Goal: Answer question/provide support

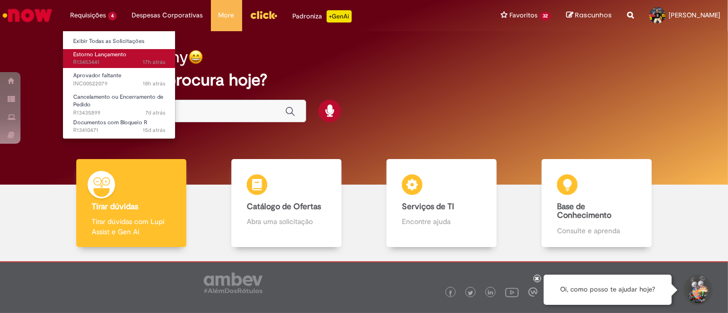
click at [109, 58] on span "17h atrás 17 horas atrás R13453441" at bounding box center [119, 62] width 92 height 8
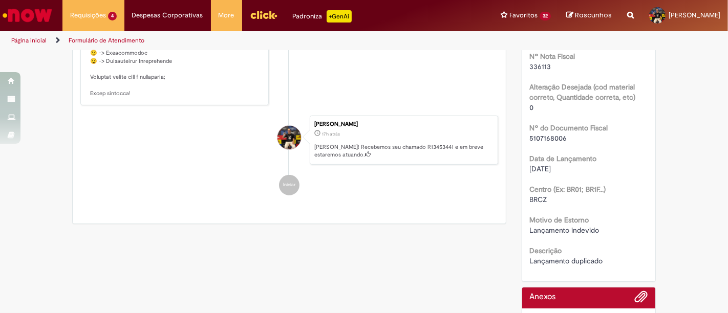
scroll to position [413, 0]
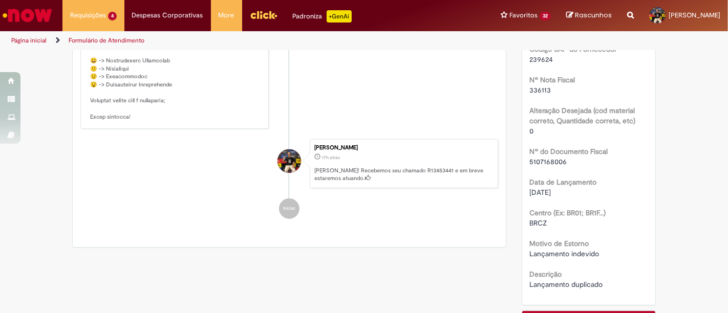
click at [550, 161] on span "5107168006" at bounding box center [548, 161] width 37 height 9
copy span "5107168006"
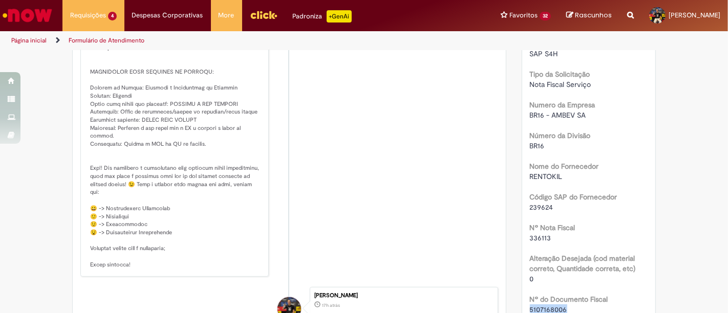
scroll to position [261, 0]
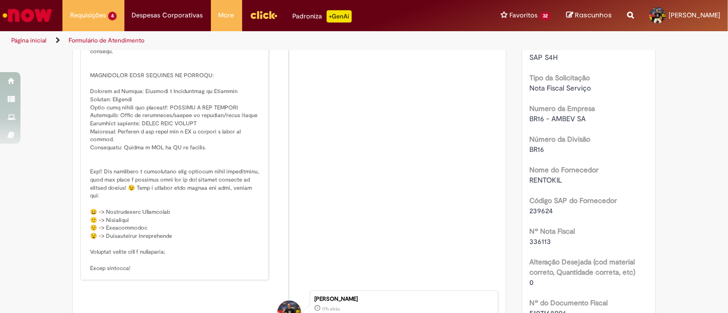
click at [546, 212] on span "239624" at bounding box center [542, 210] width 24 height 9
click at [537, 206] on span "239624" at bounding box center [542, 210] width 24 height 9
copy span "239624"
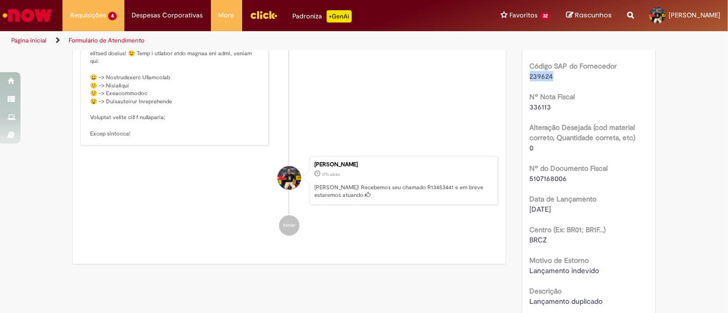
scroll to position [0, 0]
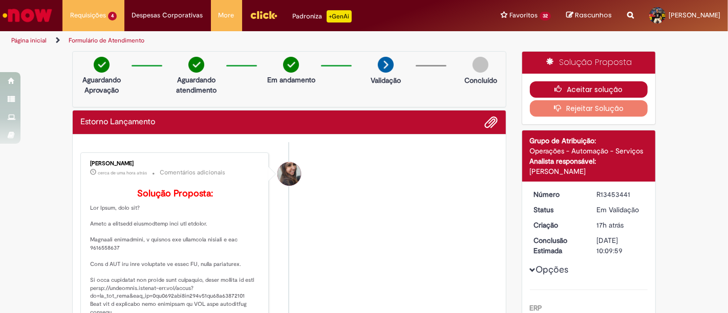
click at [580, 91] on button "Aceitar solução" at bounding box center [589, 89] width 118 height 16
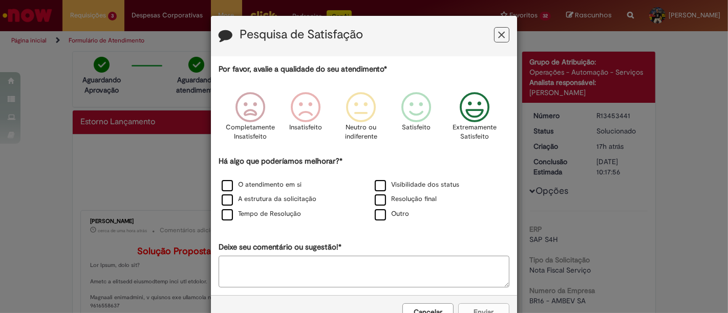
click at [464, 113] on icon "Feedback" at bounding box center [475, 107] width 38 height 31
click at [386, 198] on label "Resolução final" at bounding box center [406, 200] width 62 height 10
click at [260, 215] on label "Tempo de Resolução" at bounding box center [261, 214] width 79 height 10
click at [478, 302] on div "Cancelar Enviar" at bounding box center [364, 312] width 306 height 33
click at [471, 306] on button "Enviar" at bounding box center [483, 312] width 51 height 17
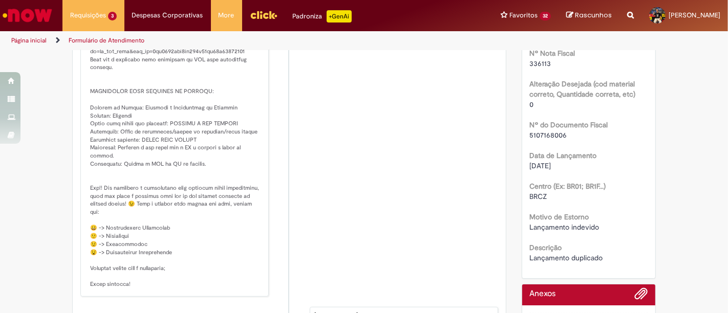
scroll to position [288, 0]
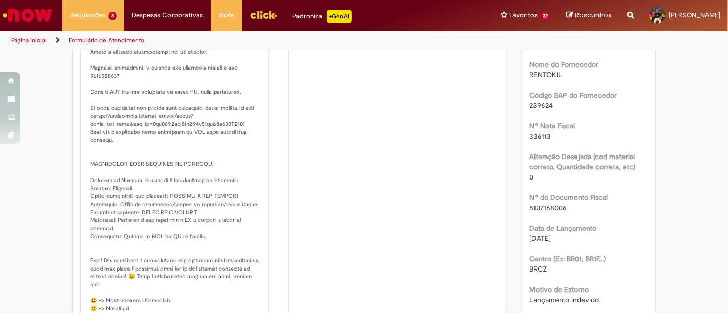
click at [538, 106] on span "239624" at bounding box center [542, 105] width 24 height 9
copy span "239624"
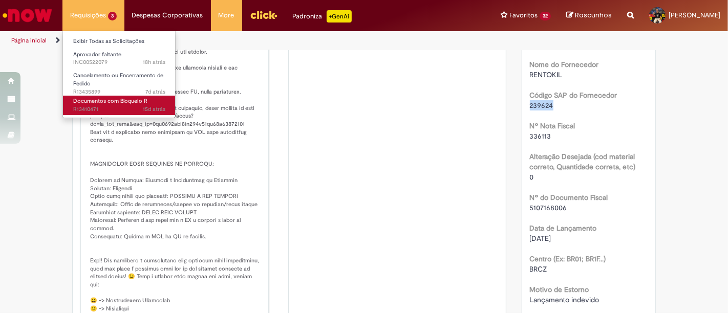
click at [123, 108] on span "15d atrás 15 dias atrás R13410471" at bounding box center [119, 110] width 92 height 8
